Goal: Task Accomplishment & Management: Complete application form

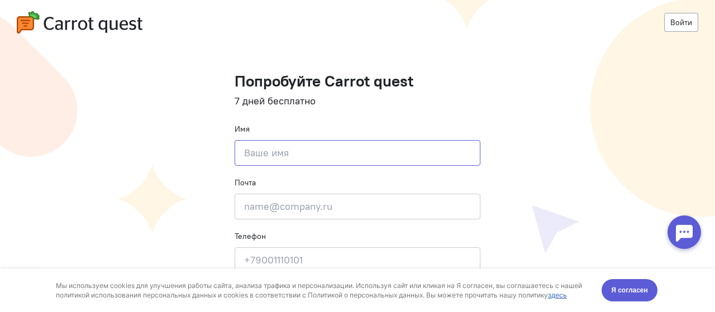
click at [275, 165] on input at bounding box center [358, 153] width 246 height 26
click at [276, 163] on input at bounding box center [358, 153] width 246 height 26
type input "[PERSON_NAME]"
type input "[EMAIL_ADDRESS][DOMAIN_NAME]"
type input "[PHONE_NUMBER]"
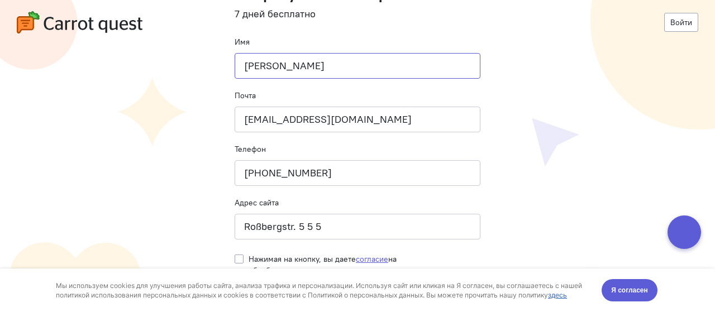
scroll to position [90, 0]
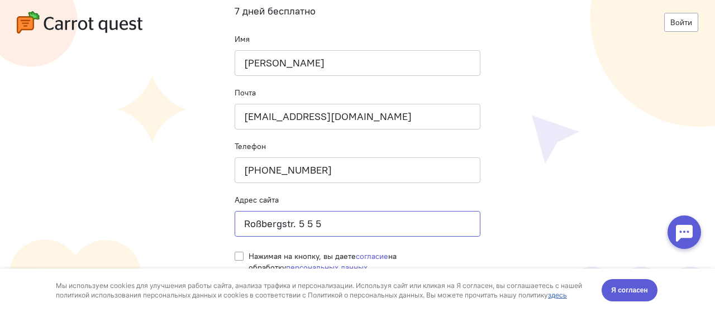
click at [339, 222] on input "Roßbergstr. 5 5 5" at bounding box center [358, 224] width 246 height 26
type input "Roßbergstr. 5"
click at [245, 258] on div "Нажимая на кнопку, вы даете согласие на обработку персональных данных" at bounding box center [358, 259] width 246 height 28
click at [635, 296] on span "Я согласен" at bounding box center [629, 290] width 37 height 11
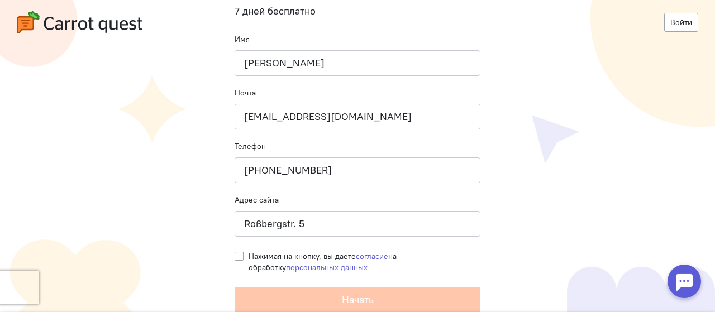
click at [249, 257] on label "Нажимая на кнопку, вы даете согласие на обработку персональных данных" at bounding box center [365, 262] width 232 height 22
click at [241, 257] on input "Нажимая на кнопку, вы даете согласие на обработку персональных данных" at bounding box center [239, 256] width 9 height 10
checkbox input "true"
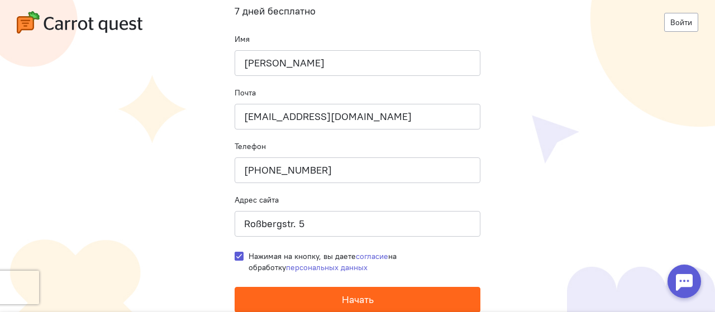
click at [378, 301] on button "Начать" at bounding box center [358, 300] width 246 height 26
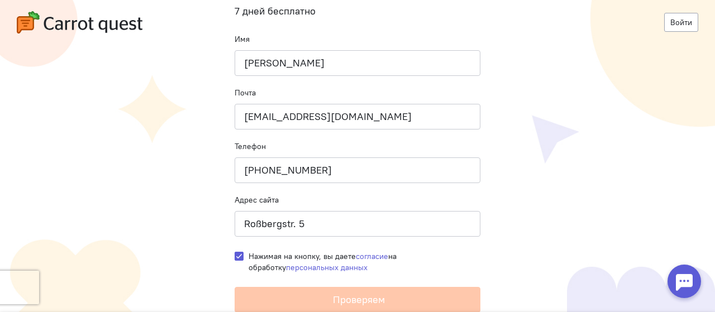
scroll to position [0, 0]
